Goal: Information Seeking & Learning: Learn about a topic

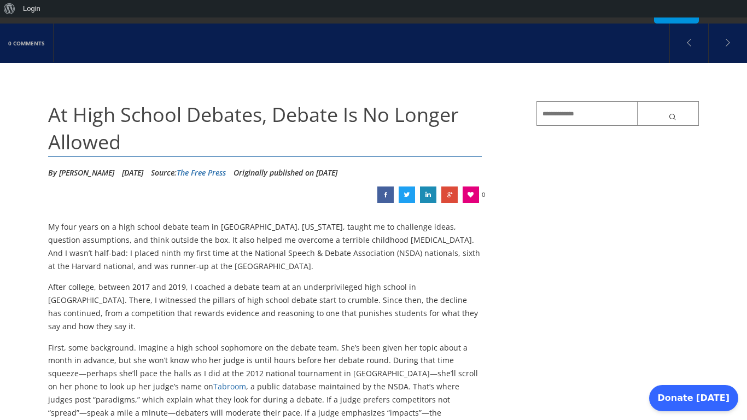
scroll to position [77, 0]
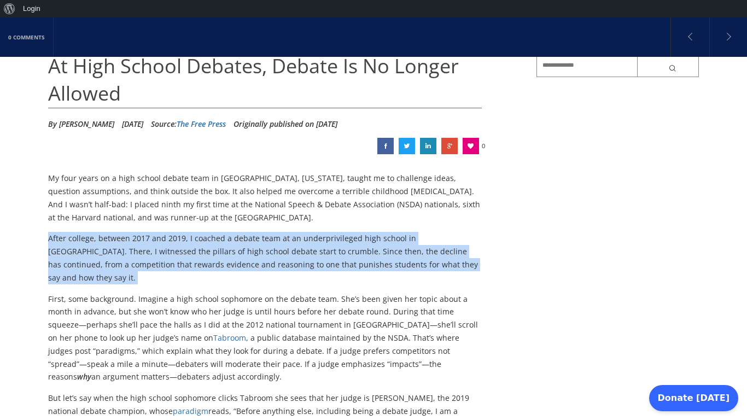
scroll to position [127, 0]
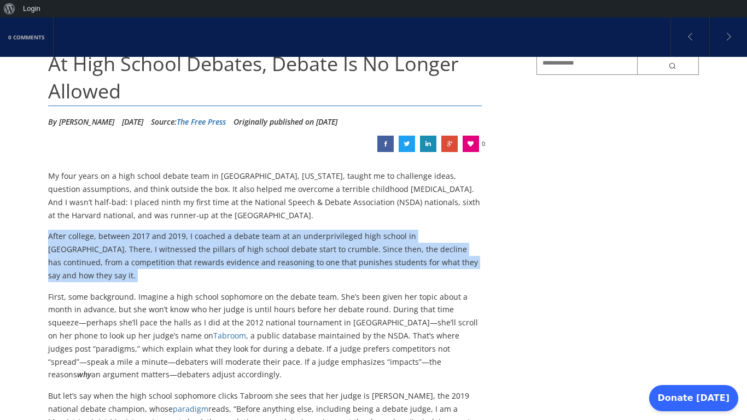
click at [341, 291] on p "First, some background. Imagine a high school sophomore on the debate team. She…" at bounding box center [265, 336] width 434 height 91
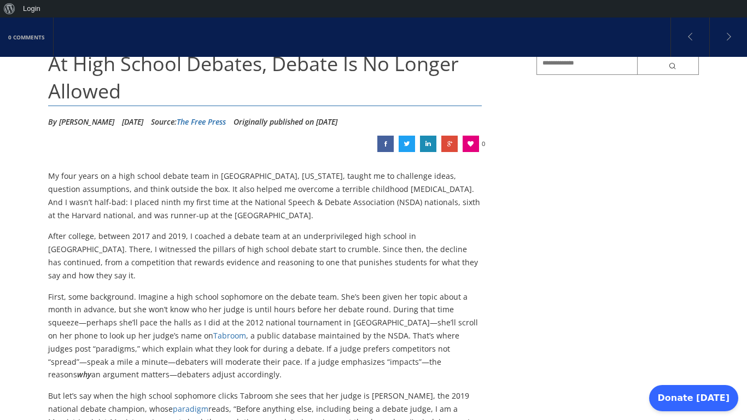
click at [341, 291] on p "First, some background. Imagine a high school sophomore on the debate team. She…" at bounding box center [265, 336] width 434 height 91
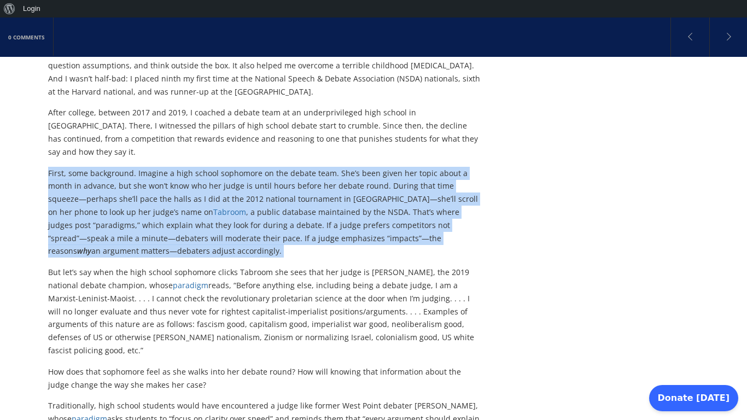
scroll to position [253, 0]
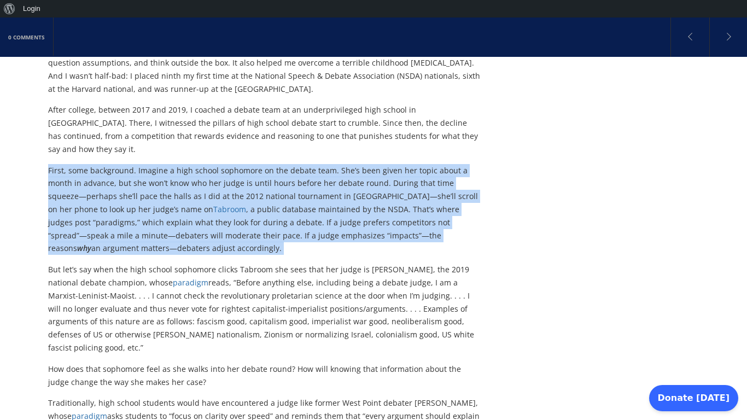
click at [341, 277] on p "But let’s say when the high school sophomore clicks Tabroom she sees that her j…" at bounding box center [265, 308] width 434 height 91
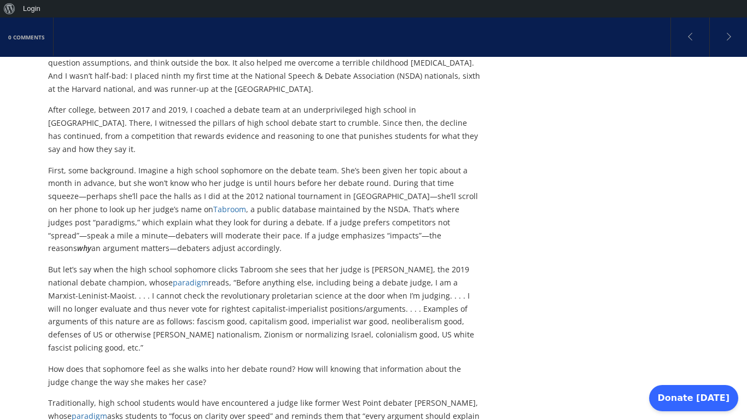
click at [341, 277] on p "But let’s say when the high school sophomore clicks Tabroom she sees that her j…" at bounding box center [265, 308] width 434 height 91
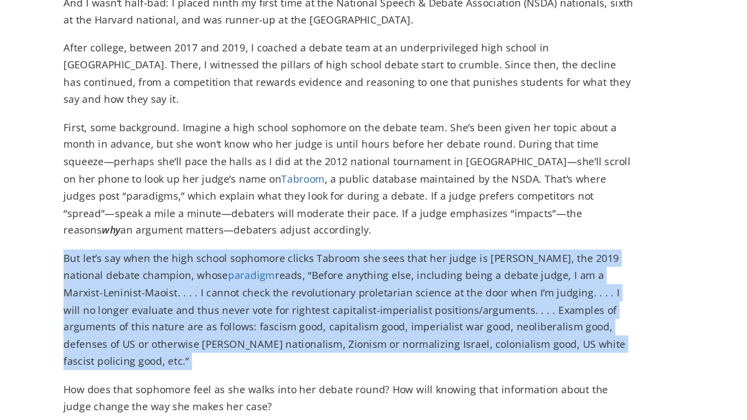
click at [133, 309] on p "But let’s say when the high school sophomore clicks Tabroom she sees that her j…" at bounding box center [265, 308] width 434 height 91
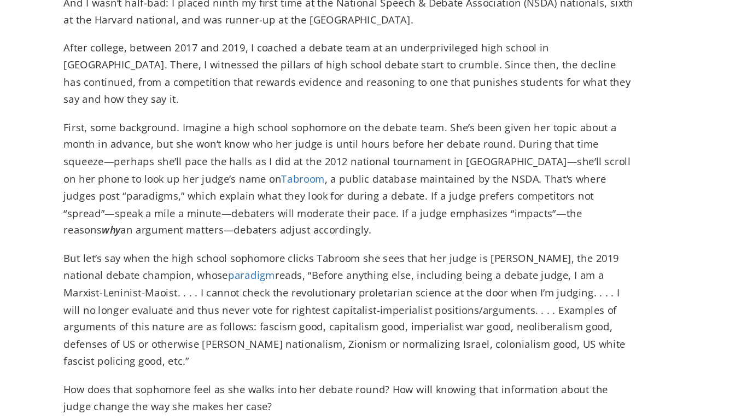
click at [133, 309] on p "But let’s say when the high school sophomore clicks Tabroom she sees that her j…" at bounding box center [265, 308] width 434 height 91
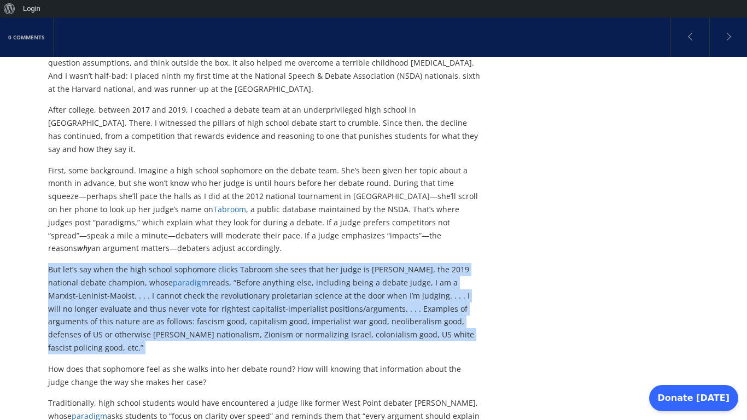
click at [176, 310] on p "But let’s say when the high school sophomore clicks Tabroom she sees that her j…" at bounding box center [265, 308] width 434 height 91
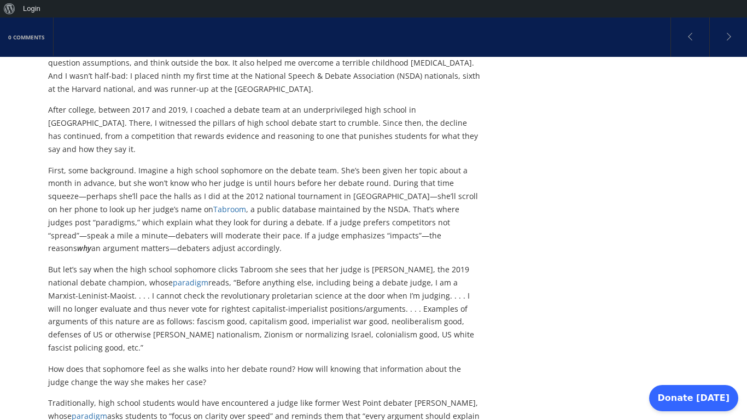
click at [176, 310] on p "But let’s say when the high school sophomore clicks Tabroom she sees that her j…" at bounding box center [265, 308] width 434 height 91
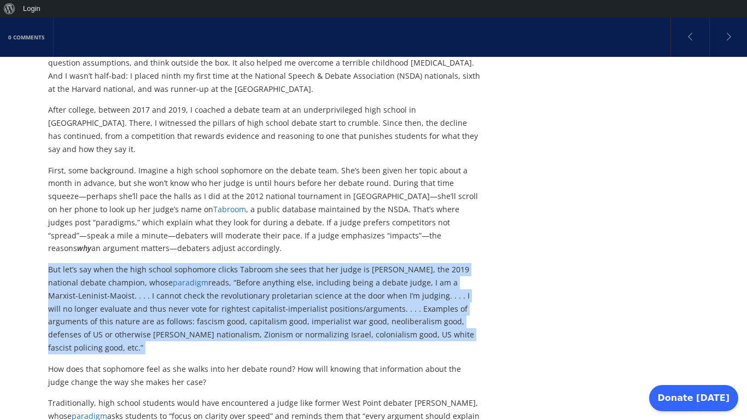
click at [203, 321] on p "But let’s say when the high school sophomore clicks Tabroom she sees that her j…" at bounding box center [265, 308] width 434 height 91
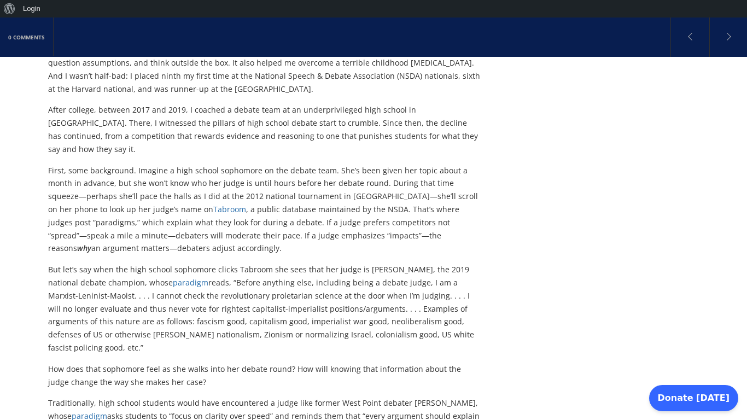
click at [203, 321] on p "But let’s say when the high school sophomore clicks Tabroom she sees that her j…" at bounding box center [265, 308] width 434 height 91
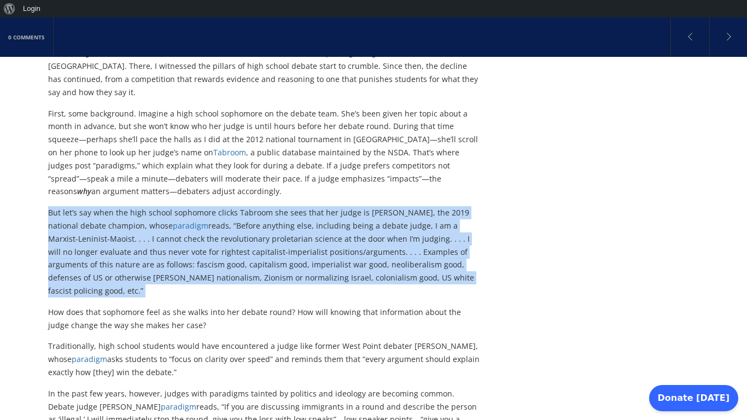
scroll to position [312, 0]
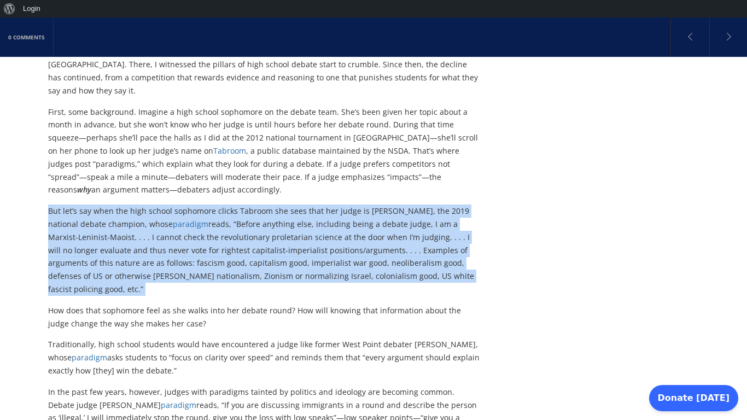
click at [203, 338] on p "Traditionally, high school students would have encountered a judge like former …" at bounding box center [265, 357] width 434 height 39
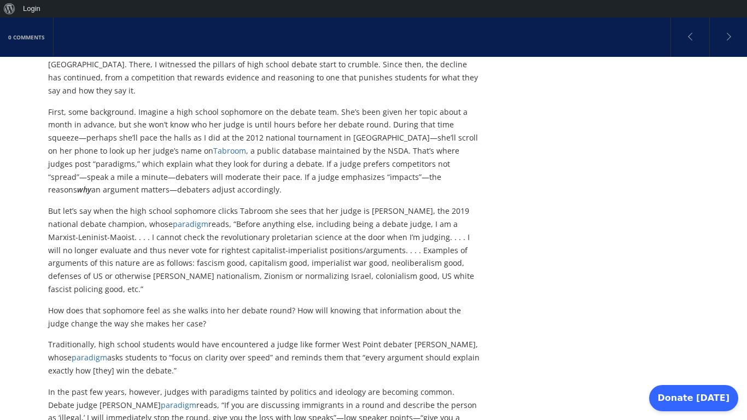
click at [203, 338] on p "Traditionally, high school students would have encountered a judge like former …" at bounding box center [265, 357] width 434 height 39
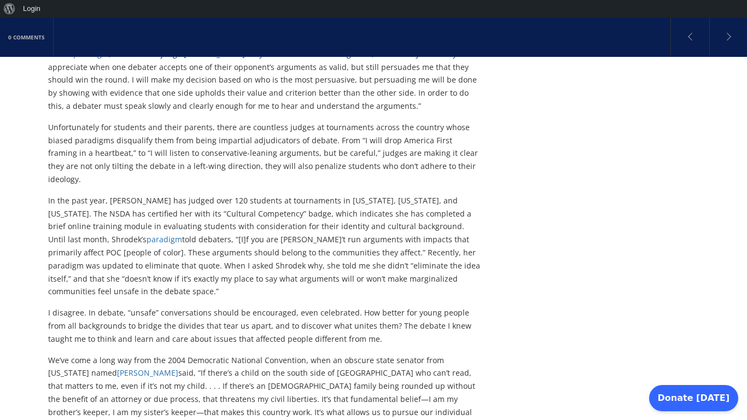
scroll to position [1081, 0]
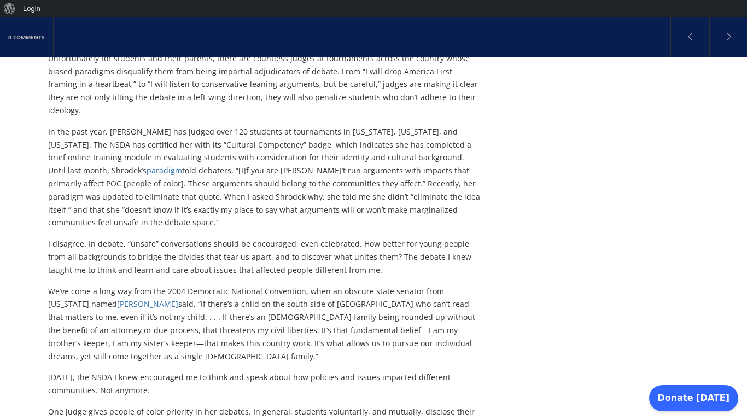
click at [382, 315] on p "We’ve come a long way from the 2004 Democratic National Convention, when an obs…" at bounding box center [265, 324] width 434 height 78
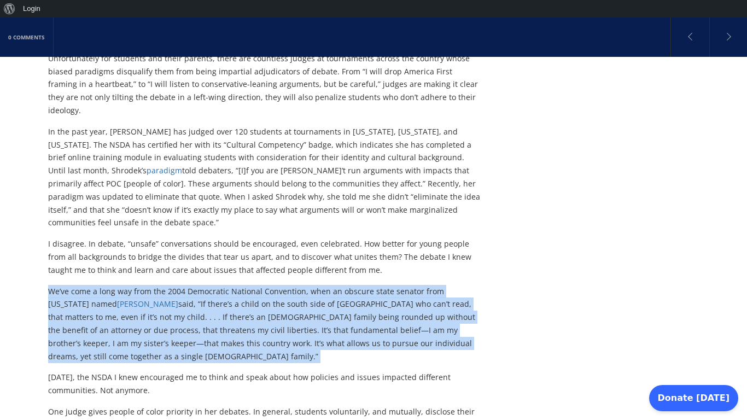
click at [382, 315] on p "We’ve come a long way from the 2004 Democratic National Convention, when an obs…" at bounding box center [265, 324] width 434 height 78
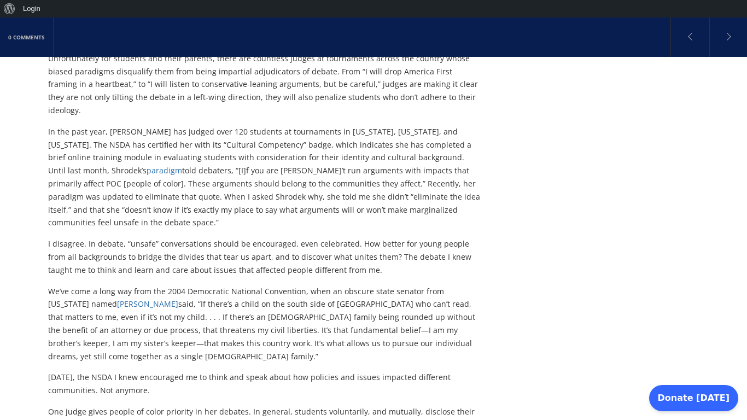
click at [382, 315] on p "We’ve come a long way from the 2004 Democratic National Convention, when an obs…" at bounding box center [265, 324] width 434 height 78
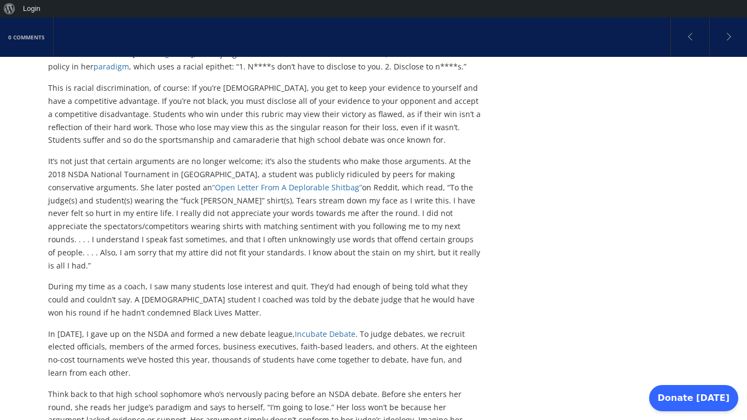
scroll to position [1466, 0]
click at [353, 208] on p "It’s not just that certain arguments are no longer welcome; it’s also the stude…" at bounding box center [265, 212] width 434 height 117
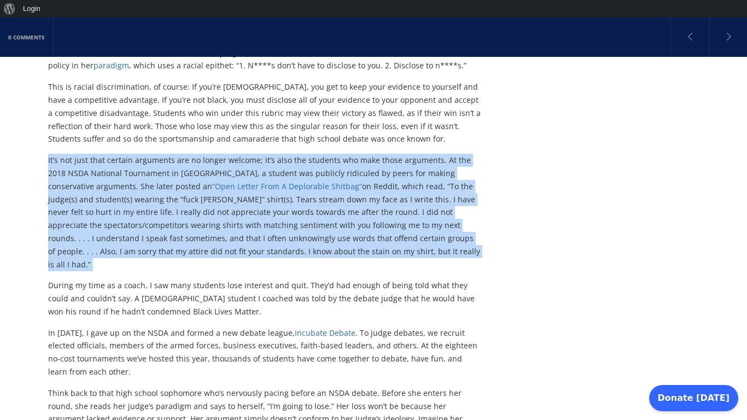
click at [353, 208] on p "It’s not just that certain arguments are no longer welcome; it’s also the stude…" at bounding box center [265, 212] width 434 height 117
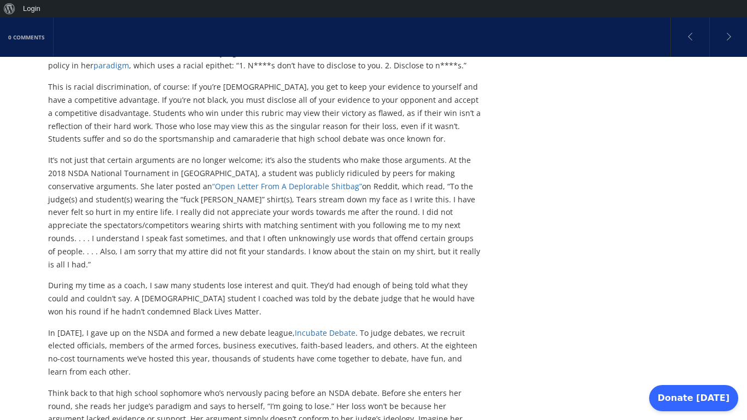
click at [353, 208] on p "It’s not just that certain arguments are no longer welcome; it’s also the stude…" at bounding box center [265, 212] width 434 height 117
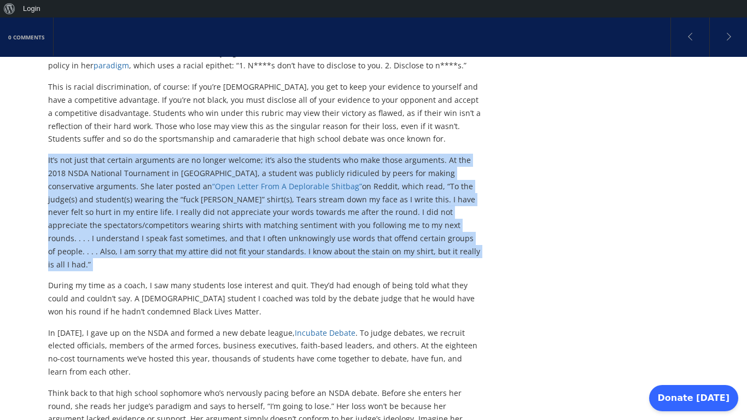
click at [353, 208] on p "It’s not just that certain arguments are no longer welcome; it’s also the stude…" at bounding box center [265, 212] width 434 height 117
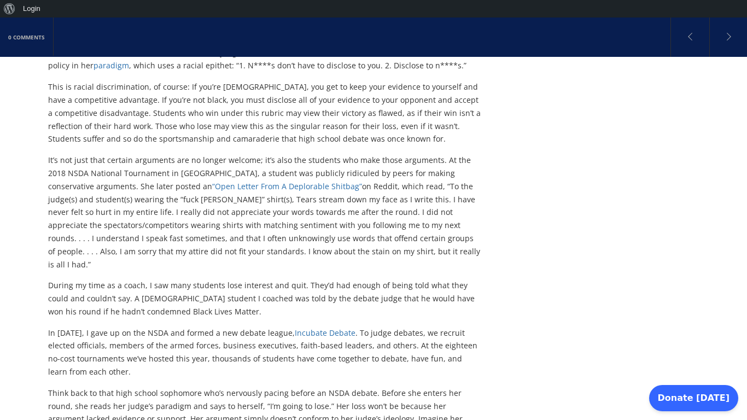
click at [353, 208] on p "It’s not just that certain arguments are no longer welcome; it’s also the stude…" at bounding box center [265, 212] width 434 height 117
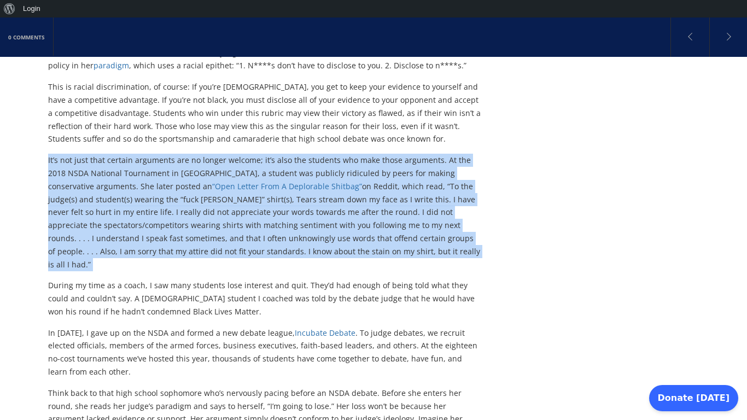
click at [366, 211] on p "It’s not just that certain arguments are no longer welcome; it’s also the stude…" at bounding box center [265, 212] width 434 height 117
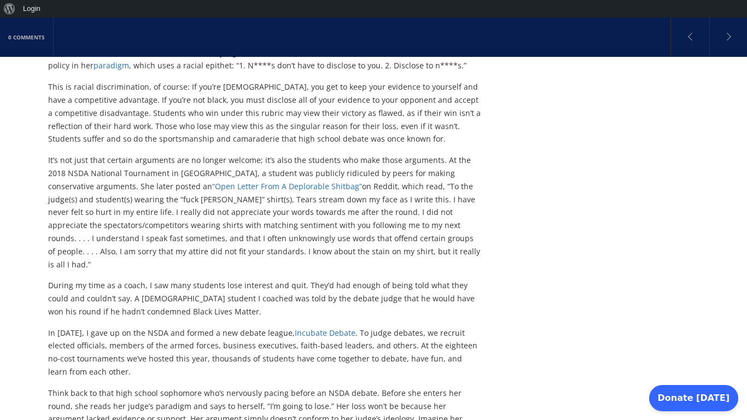
click at [366, 211] on p "It’s not just that certain arguments are no longer welcome; it’s also the stude…" at bounding box center [265, 212] width 434 height 117
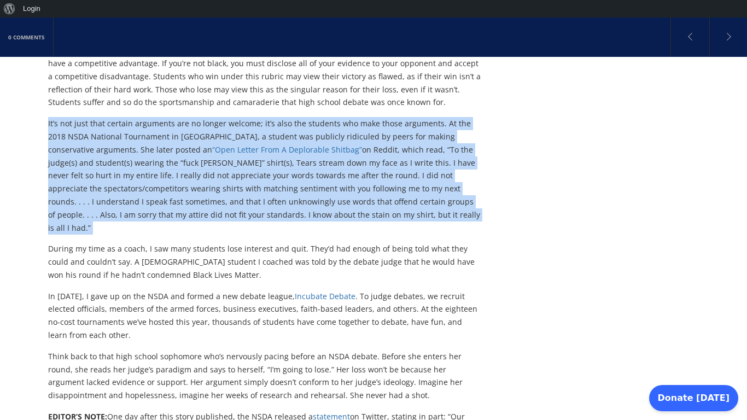
click at [366, 242] on p "During my time as a coach, I saw many students lose interest and quit. They’d h…" at bounding box center [265, 261] width 434 height 39
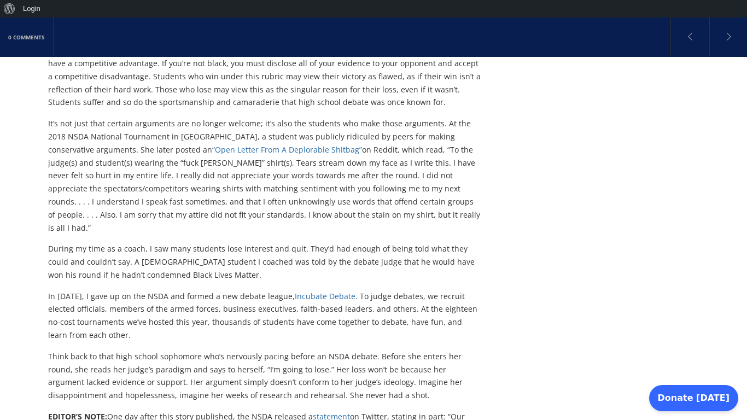
click at [366, 242] on p "During my time as a coach, I saw many students lose interest and quit. They’d h…" at bounding box center [265, 261] width 434 height 39
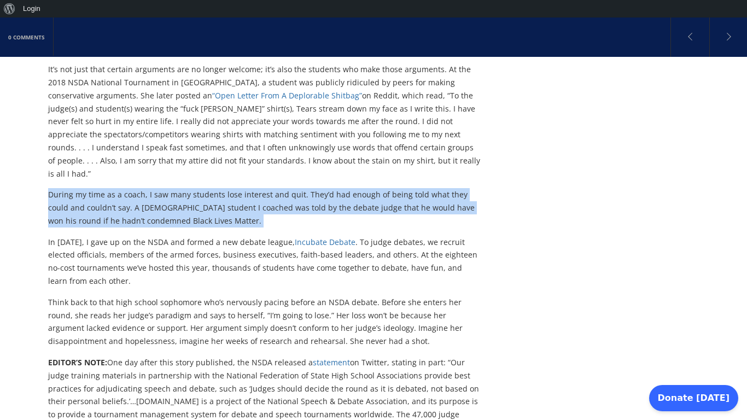
scroll to position [1557, 0]
click at [366, 235] on p "In [DATE], I gave up on the NSDA and formed a new debate league, Incubate Debat…" at bounding box center [265, 261] width 434 height 52
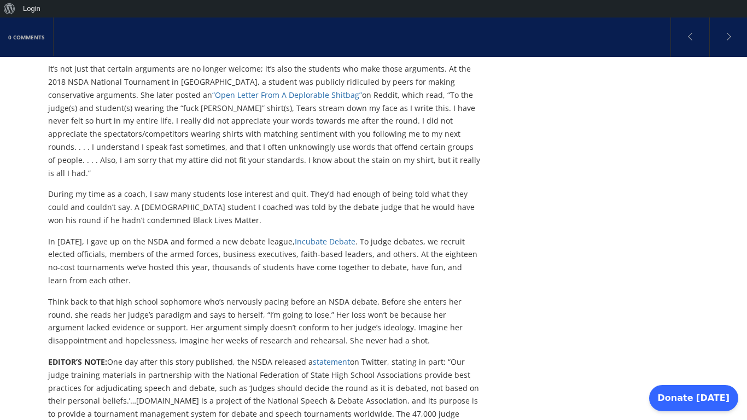
click at [366, 235] on p "In [DATE], I gave up on the NSDA and formed a new debate league, Incubate Debat…" at bounding box center [265, 261] width 434 height 52
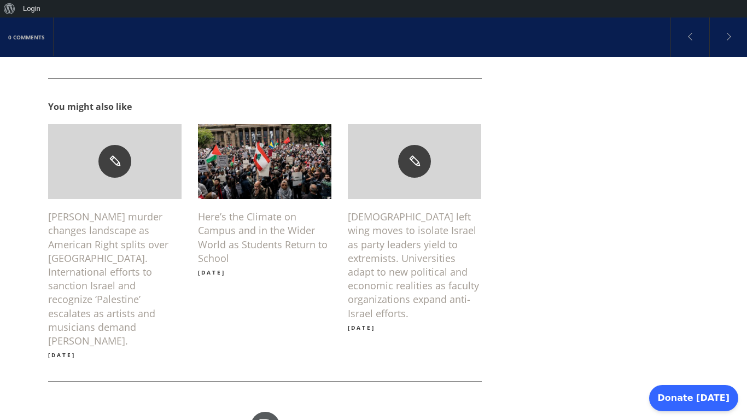
scroll to position [2017, 0]
